Goal: Use online tool/utility: Utilize a website feature to perform a specific function

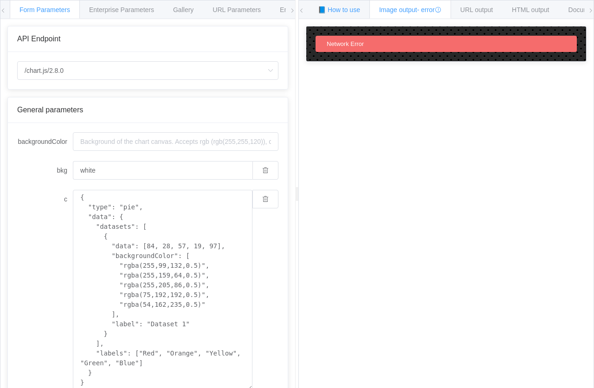
click at [321, 5] on div "📘 How to use" at bounding box center [339, 9] width 62 height 19
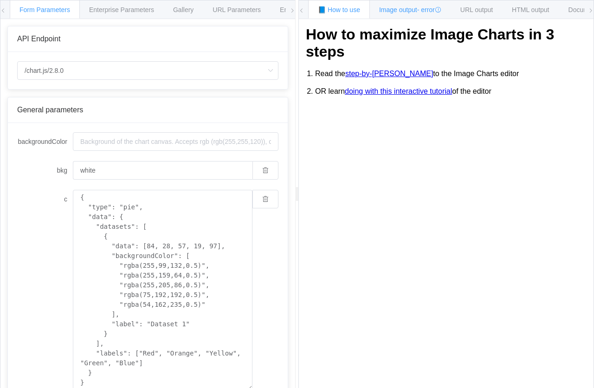
click at [398, 13] on span "Image output - error" at bounding box center [410, 9] width 62 height 7
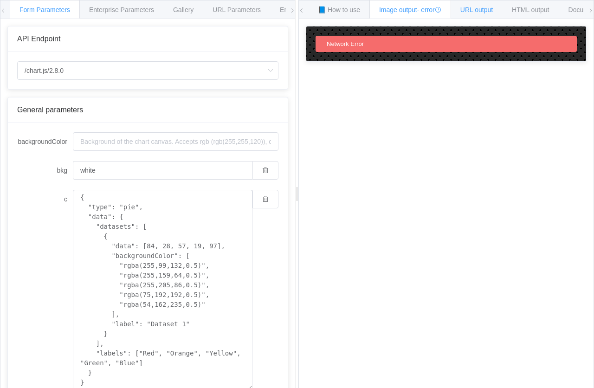
click at [261, 13] on span "URL output" at bounding box center [236, 9] width 48 height 7
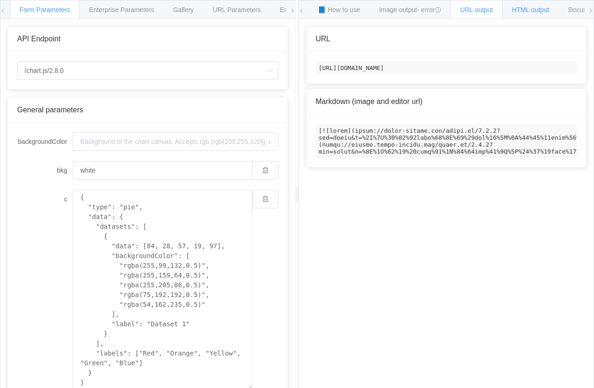
click at [537, 10] on span "HTML output" at bounding box center [530, 9] width 37 height 7
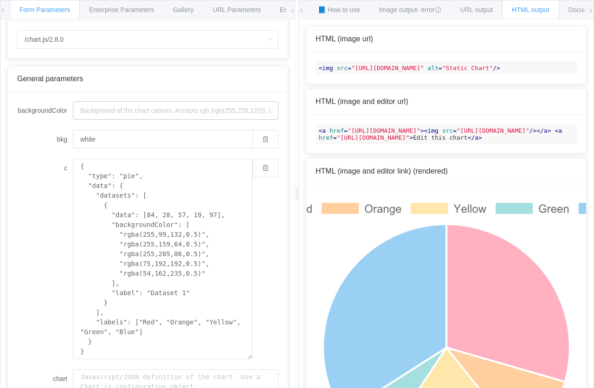
scroll to position [29, 0]
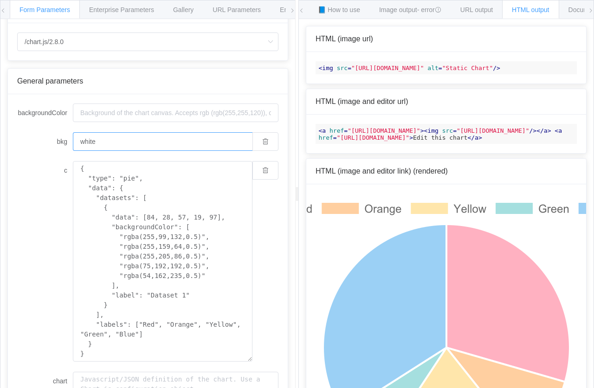
click at [224, 142] on input "white" at bounding box center [163, 141] width 180 height 19
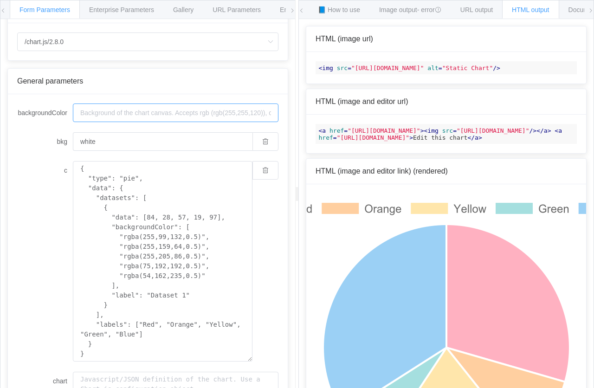
click at [171, 116] on input "backgroundColor" at bounding box center [175, 112] width 205 height 19
click at [177, 114] on input "backgroundColor" at bounding box center [175, 112] width 205 height 19
click at [105, 112] on input "backgroundColor" at bounding box center [175, 112] width 205 height 19
paste input
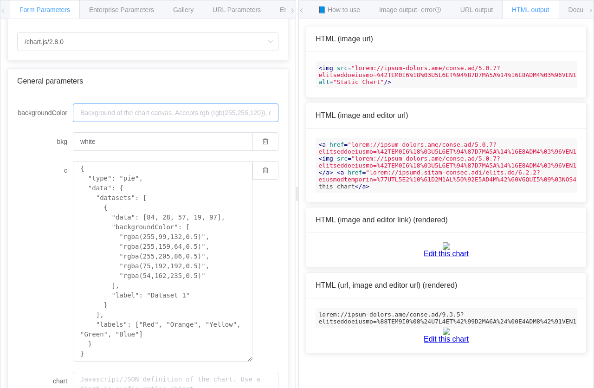
click at [179, 112] on input "backgroundColor" at bounding box center [175, 112] width 205 height 19
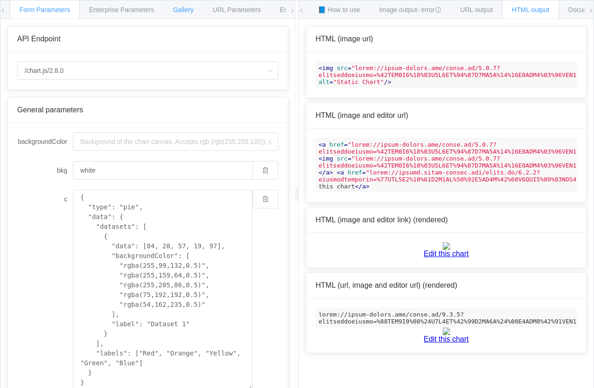
click at [173, 8] on span "Gallery" at bounding box center [183, 9] width 20 height 7
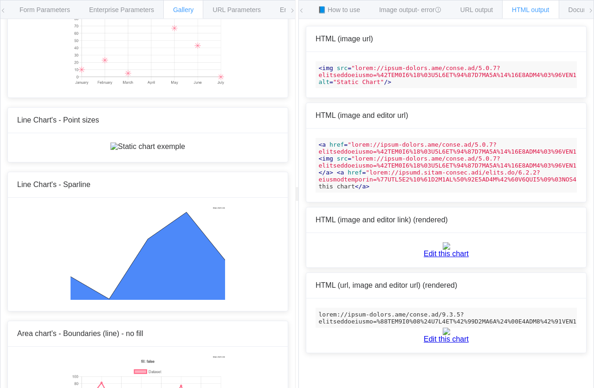
scroll to position [1392, 0]
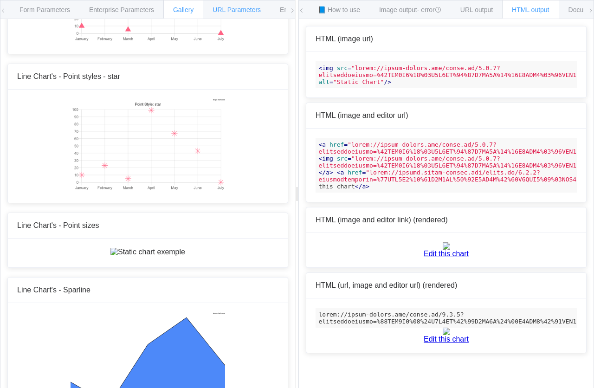
click at [240, 2] on div "URL Parameters" at bounding box center [237, 9] width 68 height 19
